Goal: Use online tool/utility: Use online tool/utility

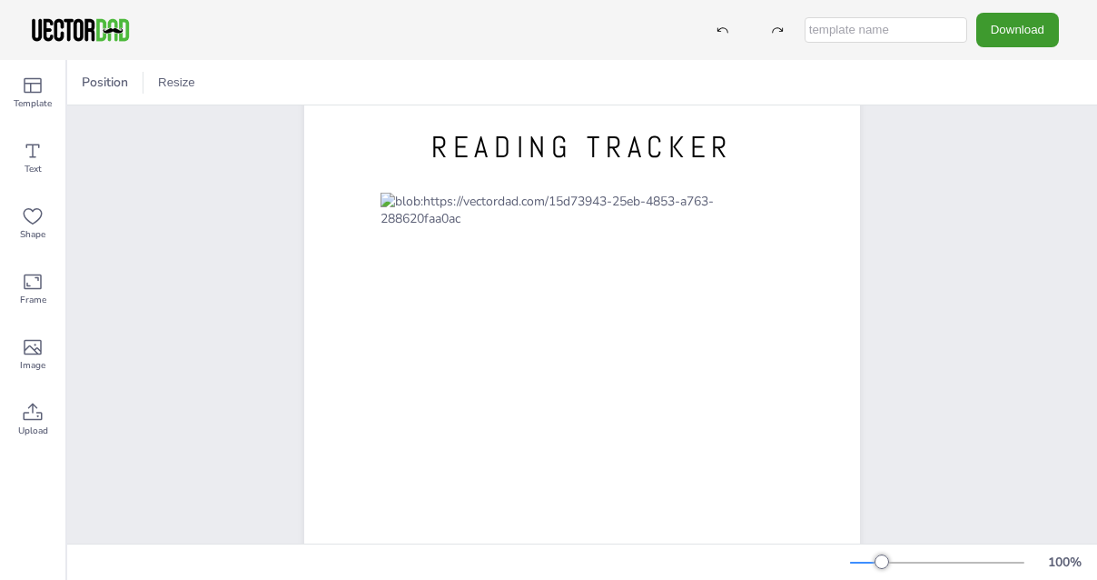
scroll to position [47, 0]
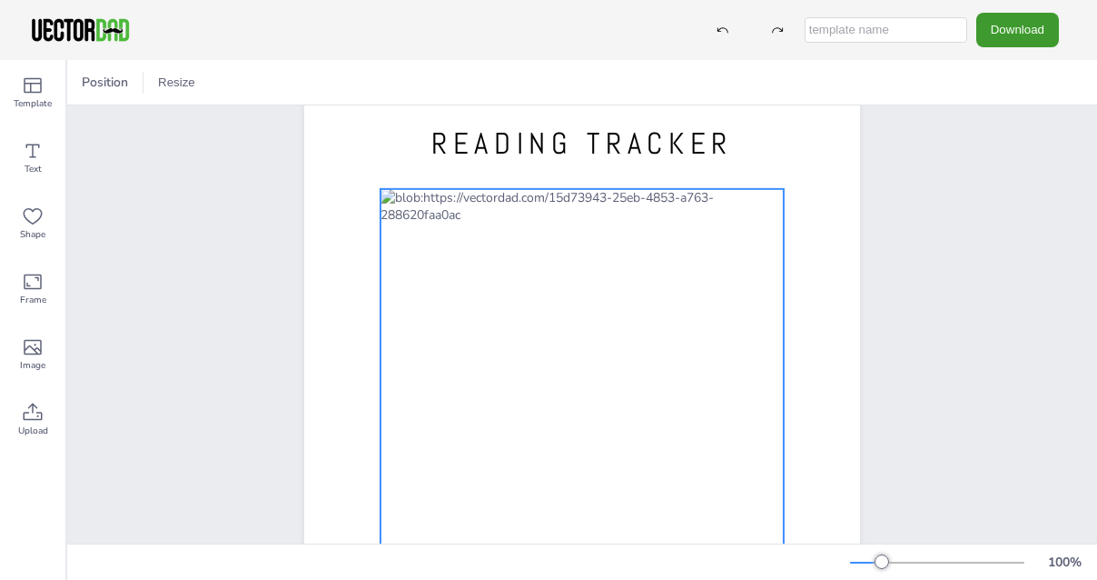
click at [583, 196] on div at bounding box center [582, 455] width 403 height 532
click at [583, 197] on div at bounding box center [582, 455] width 403 height 532
click at [586, 195] on div at bounding box center [582, 455] width 403 height 532
click at [600, 155] on icon at bounding box center [611, 153] width 22 height 22
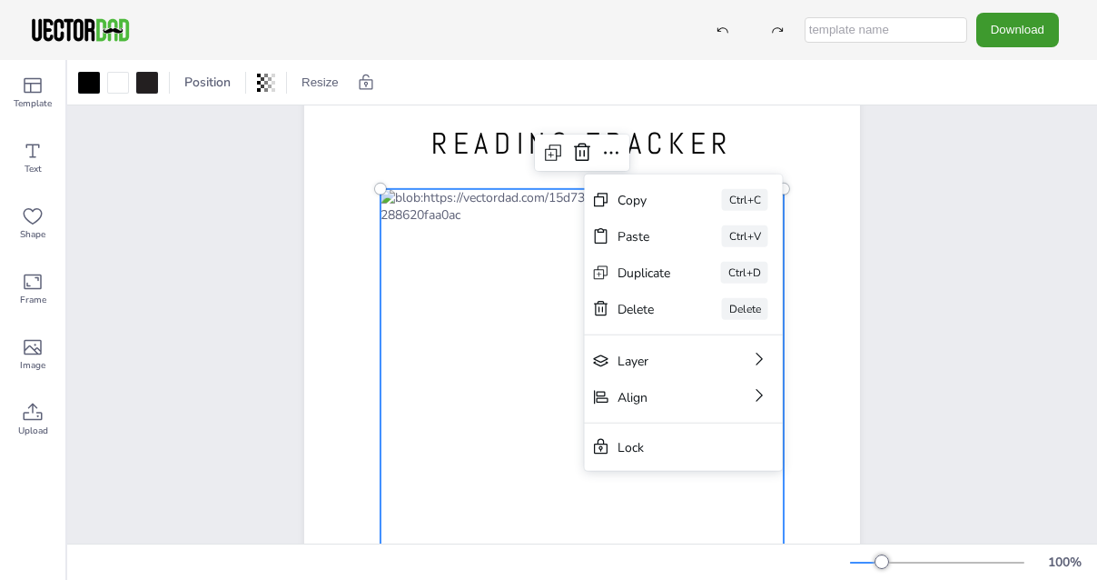
drag, startPoint x: 534, startPoint y: 203, endPoint x: 552, endPoint y: 201, distance: 18.4
click at [534, 203] on div at bounding box center [582, 455] width 403 height 532
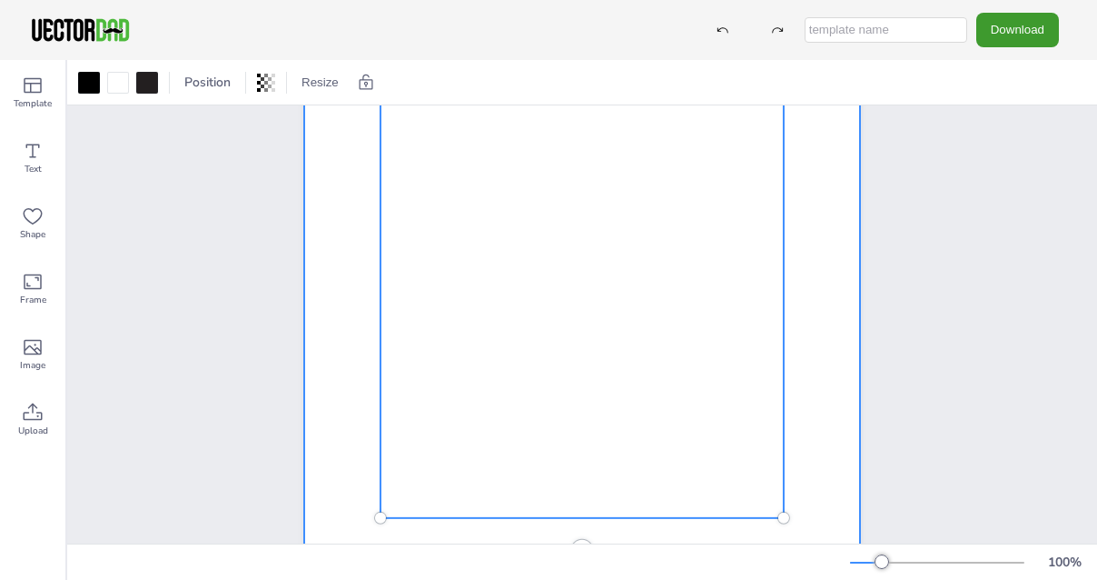
scroll to position [349, 0]
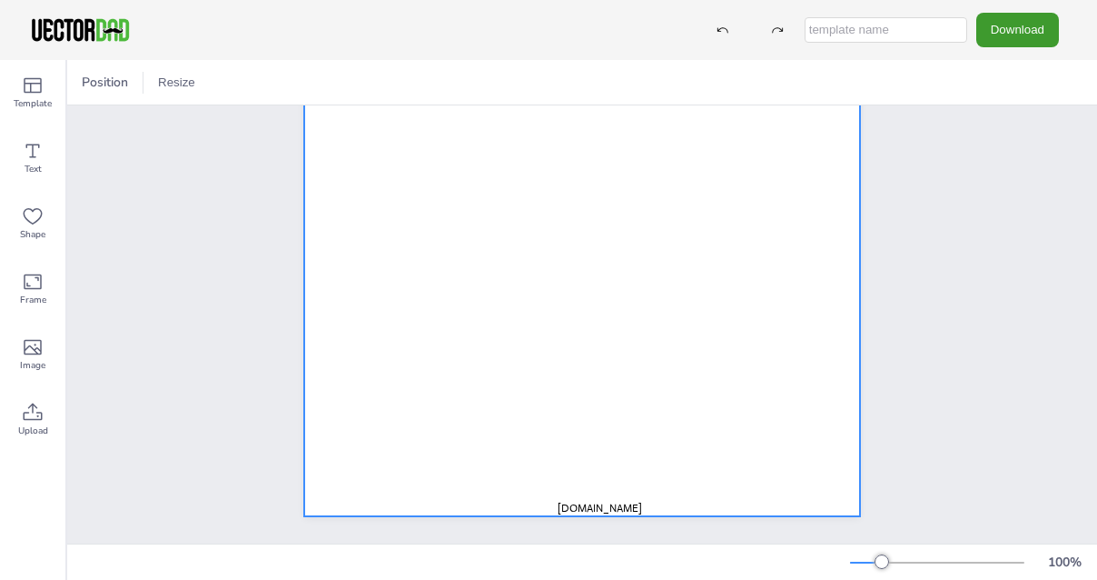
scroll to position [349, 0]
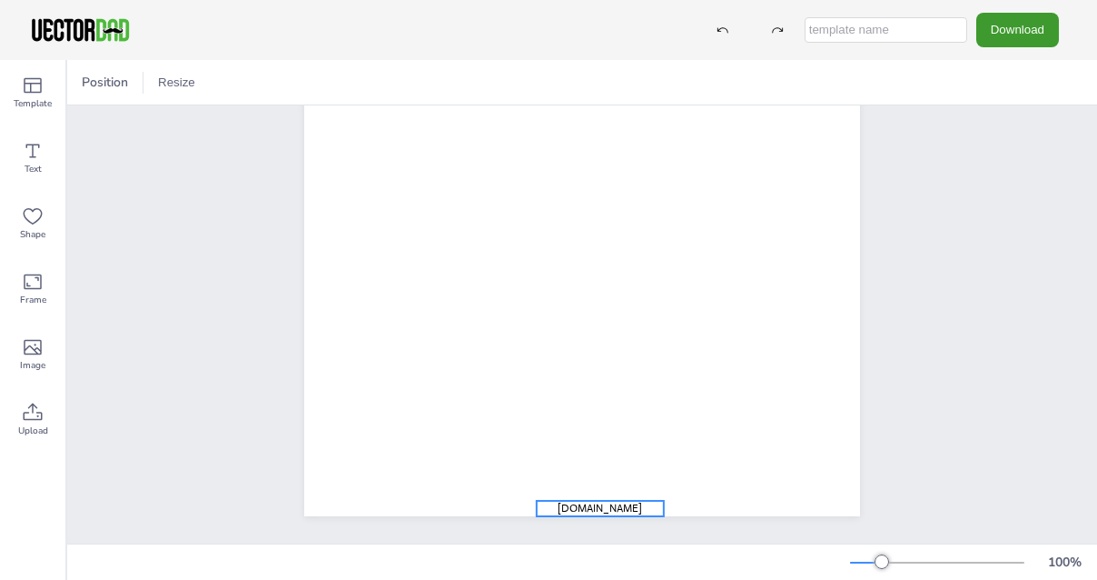
click at [610, 500] on span "[DOMAIN_NAME]" at bounding box center [600, 507] width 84 height 15
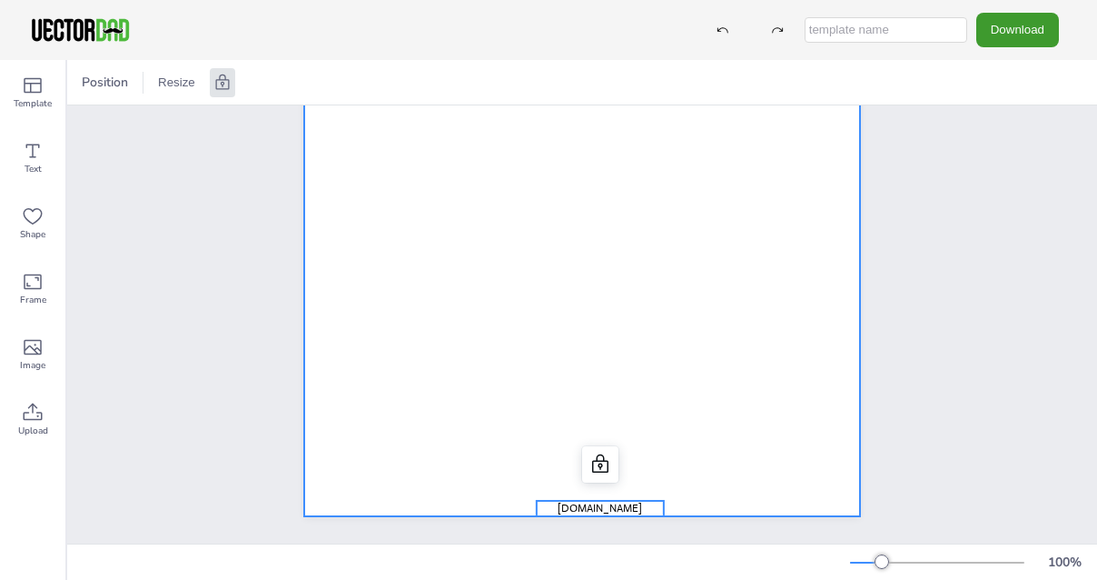
click at [816, 389] on div at bounding box center [582, 156] width 556 height 718
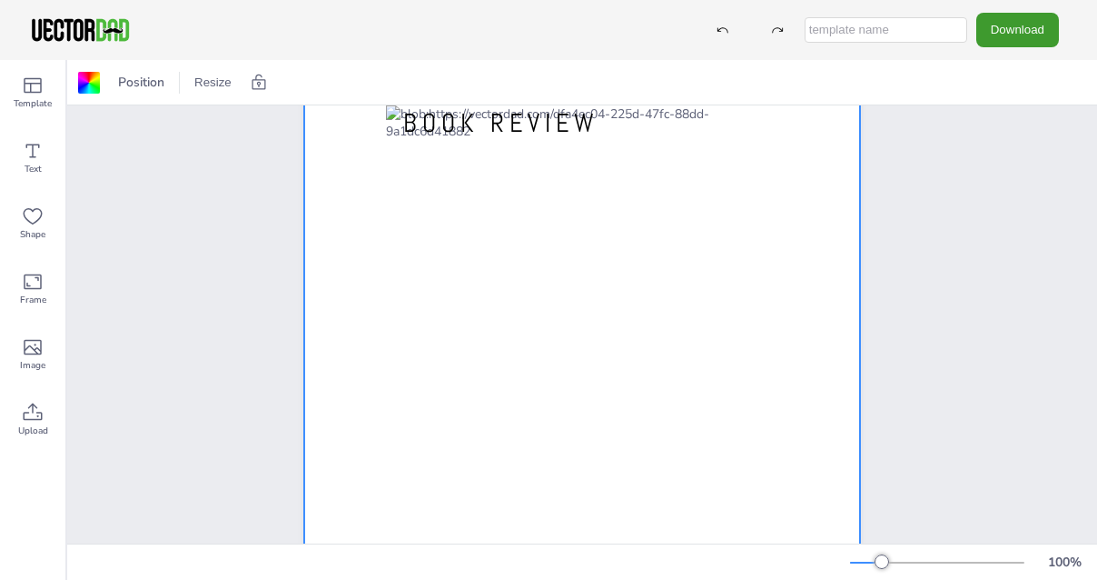
scroll to position [0, 0]
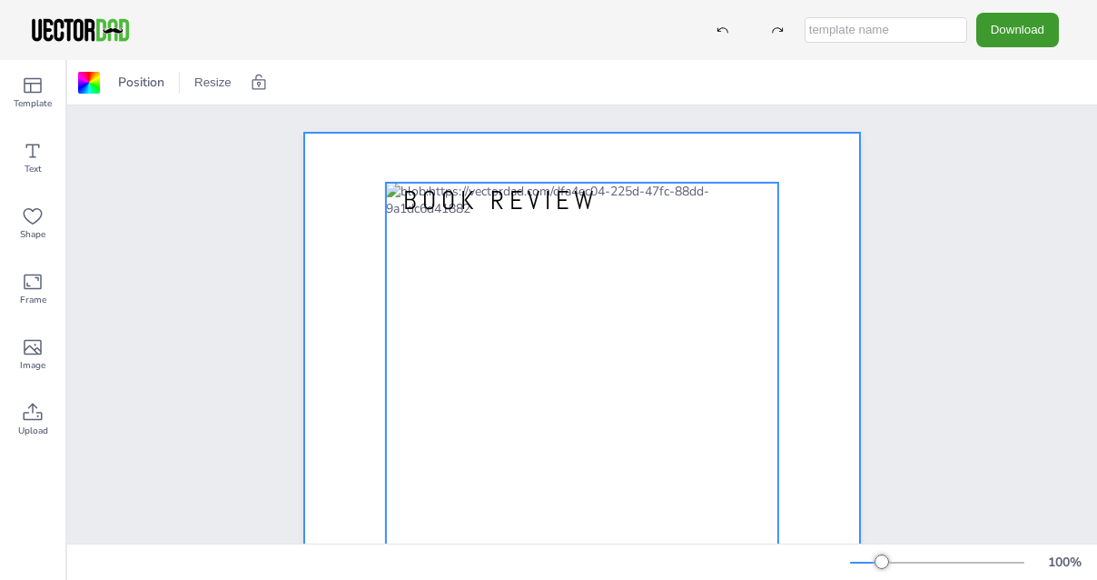
click at [414, 322] on div at bounding box center [582, 492] width 392 height 619
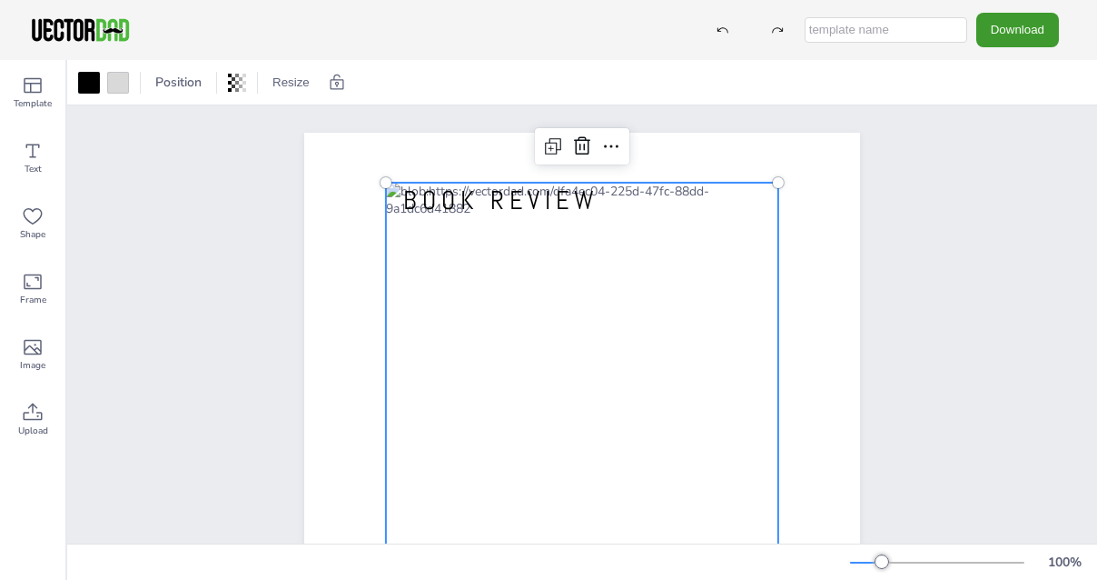
click at [404, 329] on div at bounding box center [582, 492] width 392 height 619
click at [403, 305] on div at bounding box center [582, 492] width 392 height 619
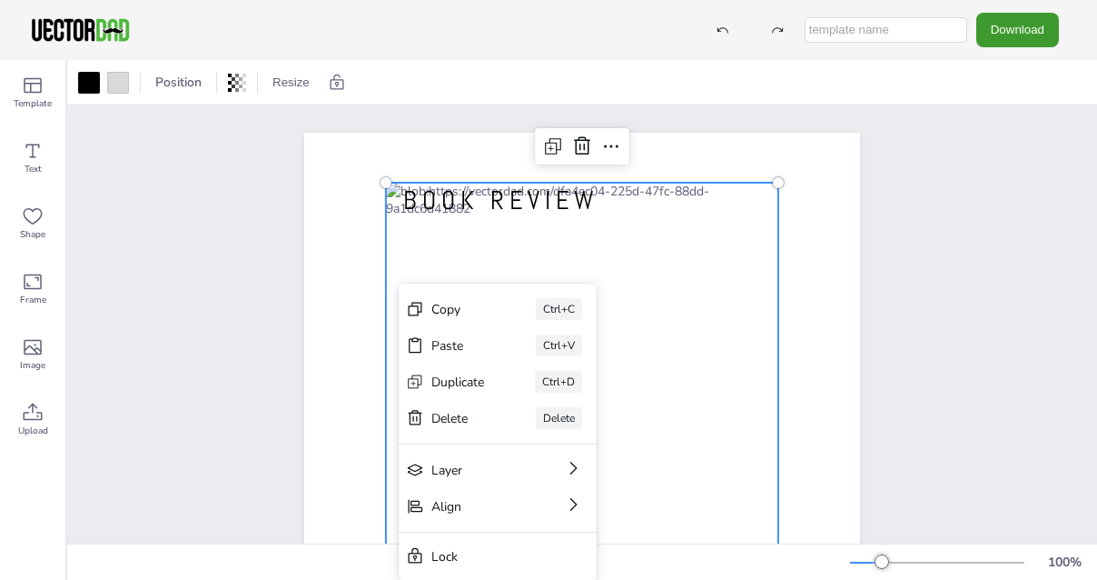
click at [435, 416] on div "Delete" at bounding box center [458, 418] width 54 height 17
